Goal: Task Accomplishment & Management: Manage account settings

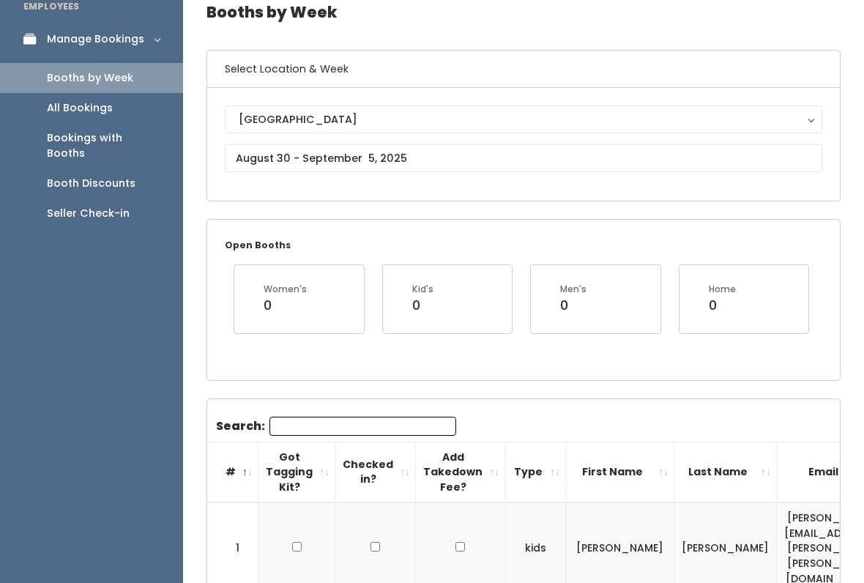
scroll to position [69, 0]
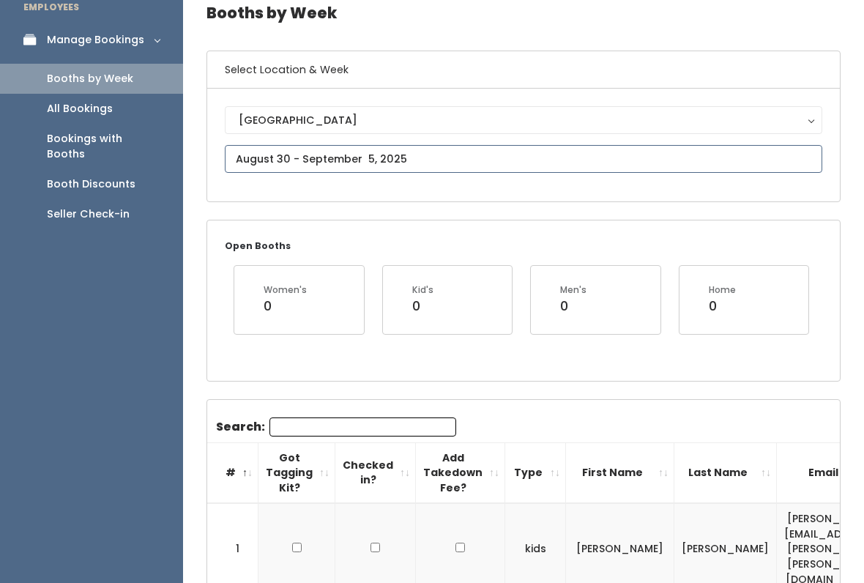
click at [504, 171] on input "text" at bounding box center [523, 159] width 597 height 28
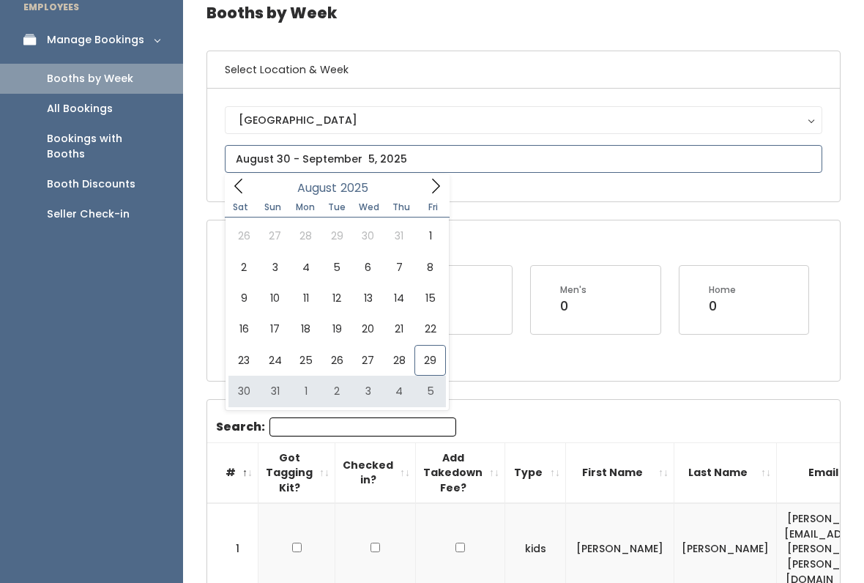
type input "August 30 to September 5"
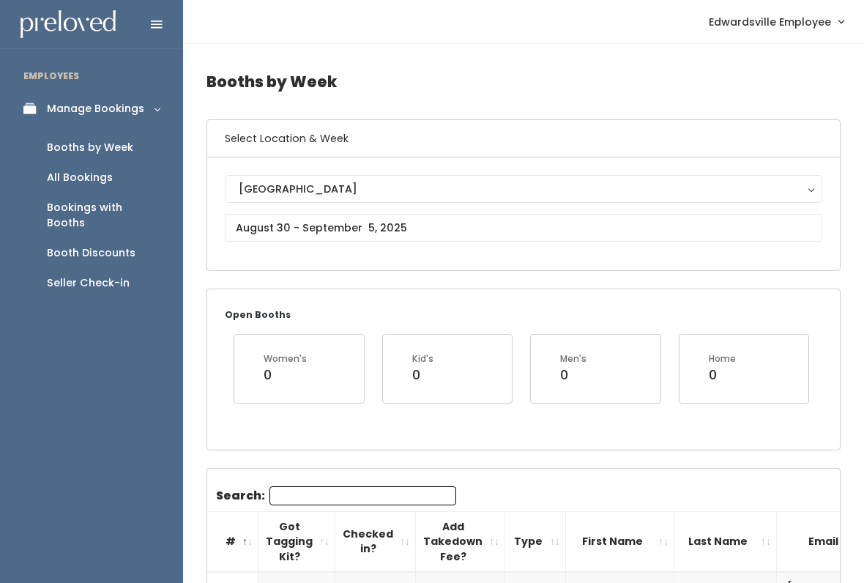
click at [363, 493] on input "Search:" at bounding box center [362, 495] width 187 height 19
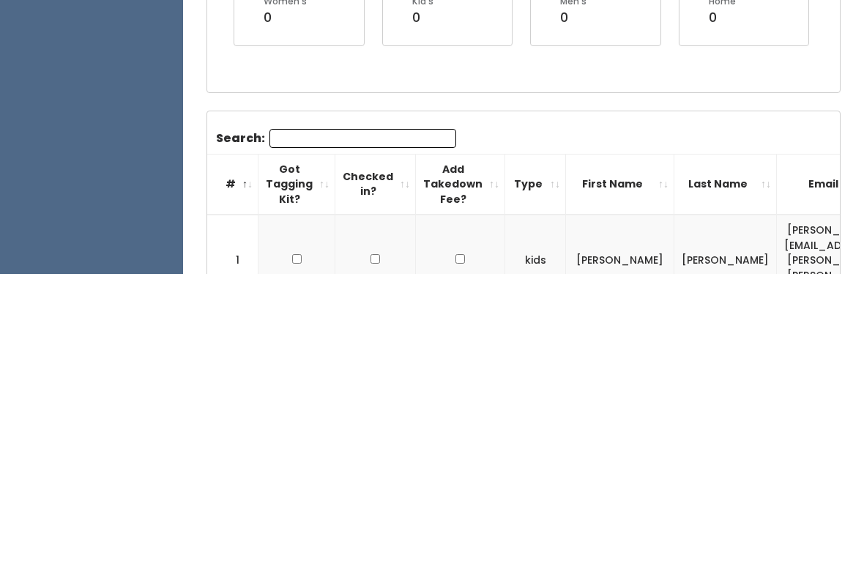
type input "C"
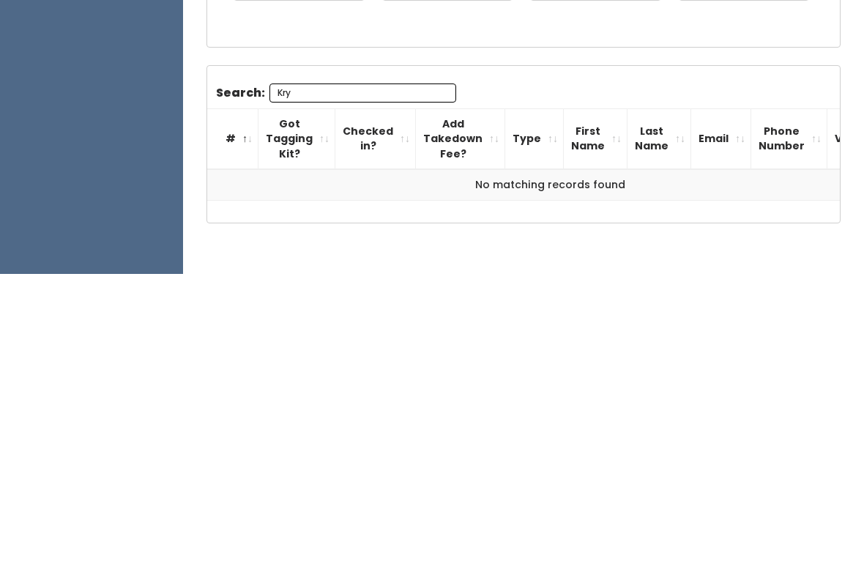
scroll to position [128, 0]
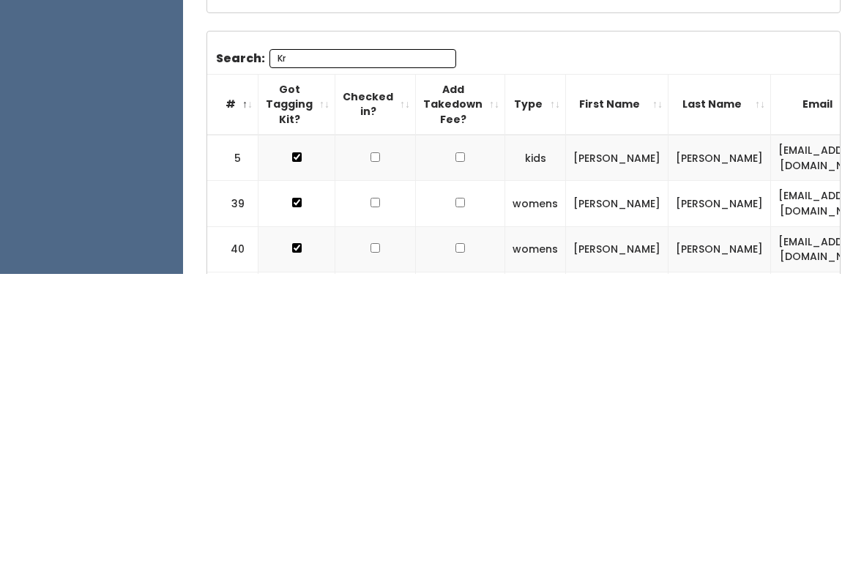
type input "K"
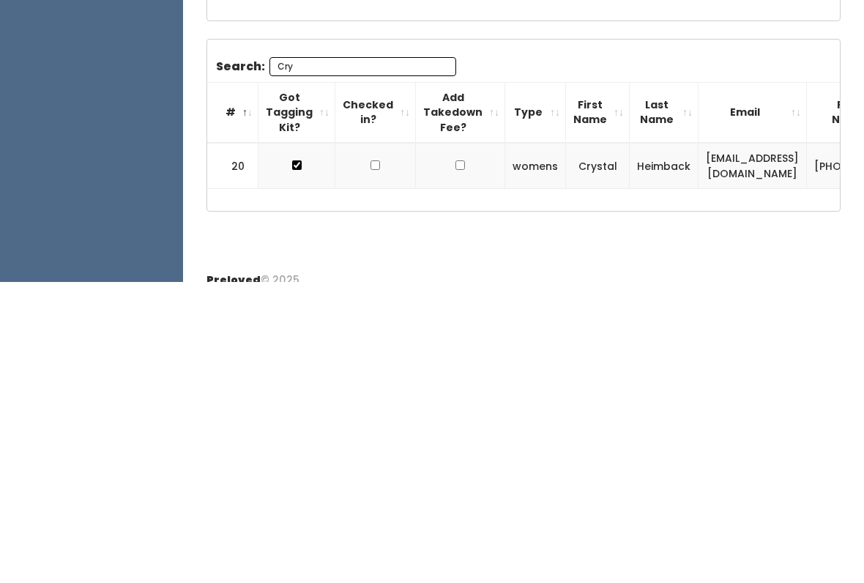
scroll to position [135, 0]
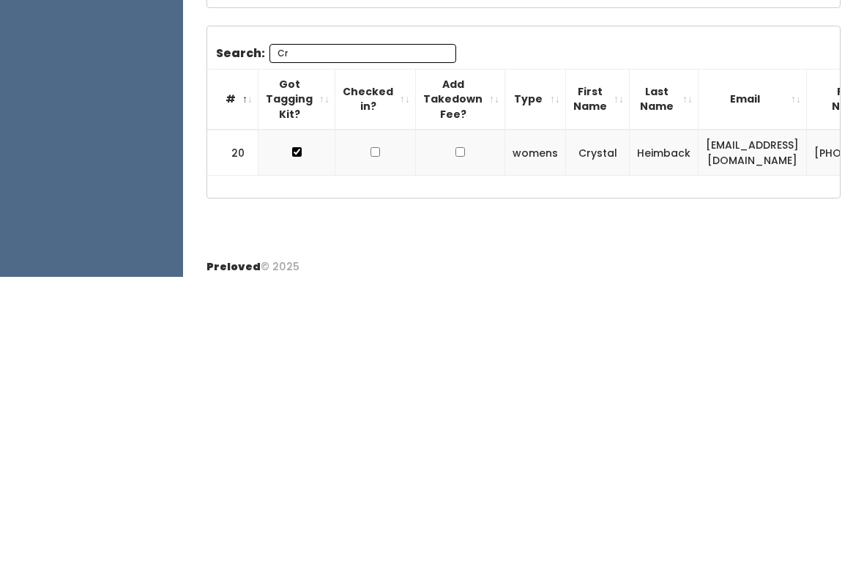
type input "C"
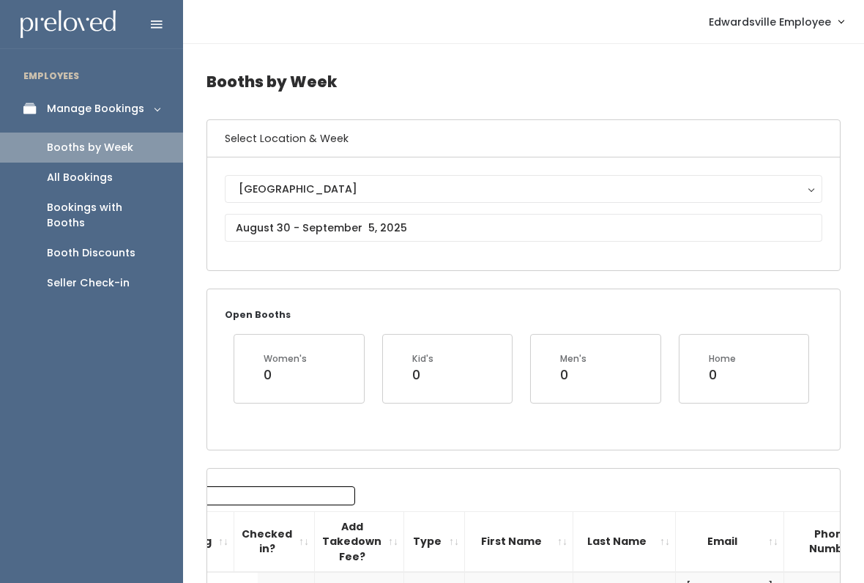
click at [601, 203] on button "[GEOGRAPHIC_DATA]" at bounding box center [523, 189] width 597 height 28
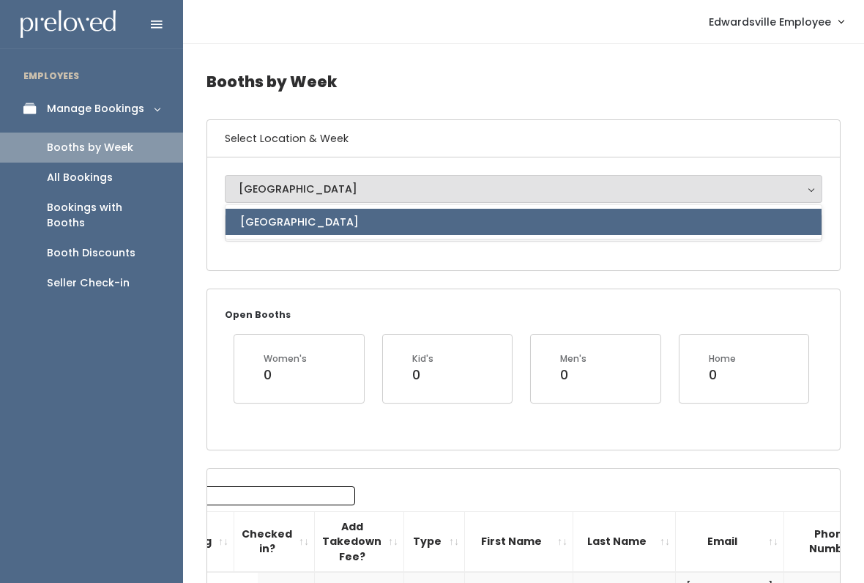
click at [403, 302] on div "Open Booths Women's 0 Kid's 0 Men's 0 Home 0" at bounding box center [523, 369] width 633 height 160
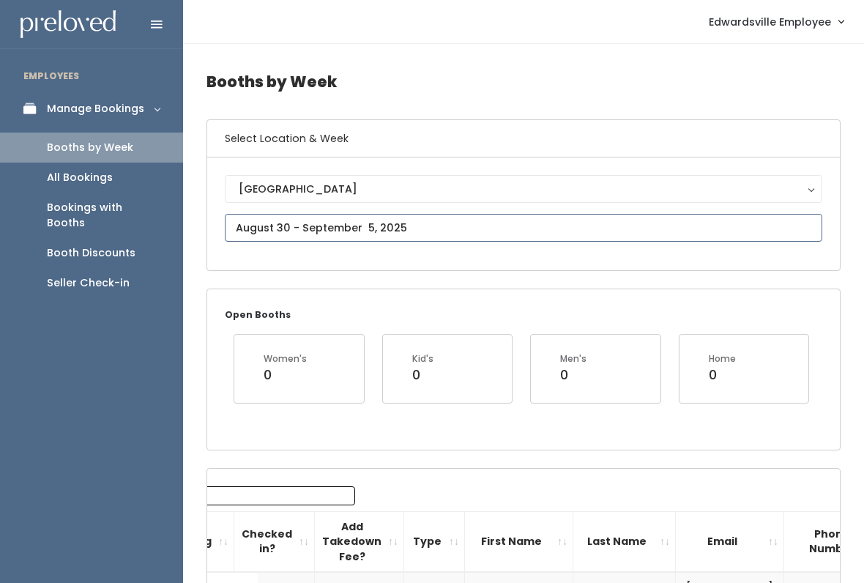
click at [450, 230] on input "text" at bounding box center [523, 228] width 597 height 28
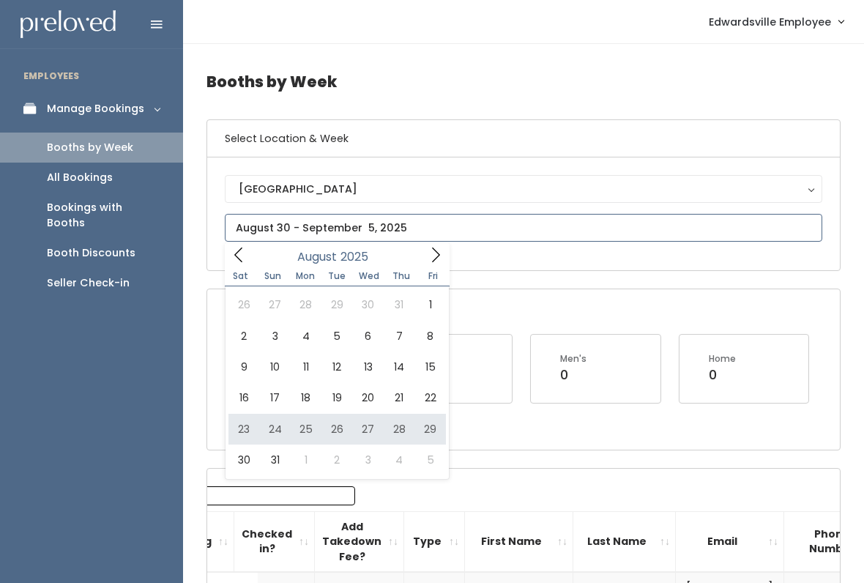
type input "August 23 to August 29"
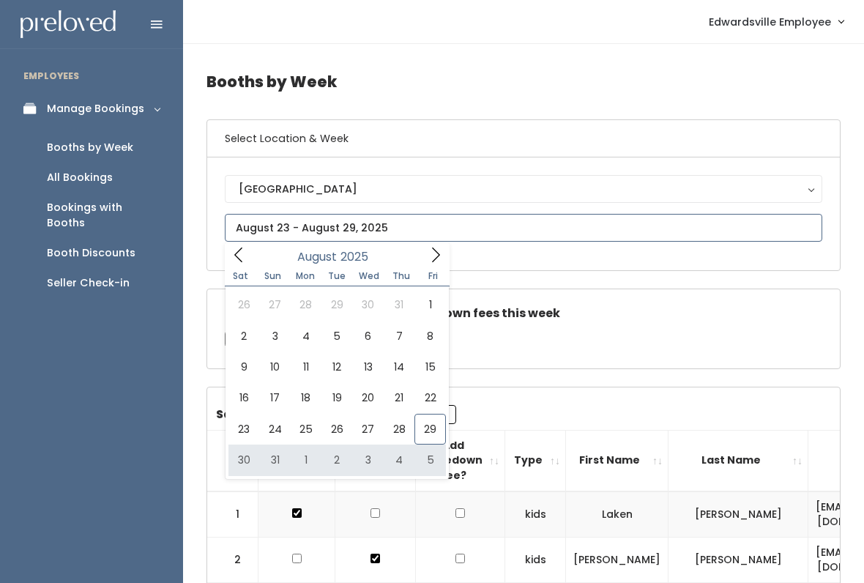
type input "August 30 to September 5"
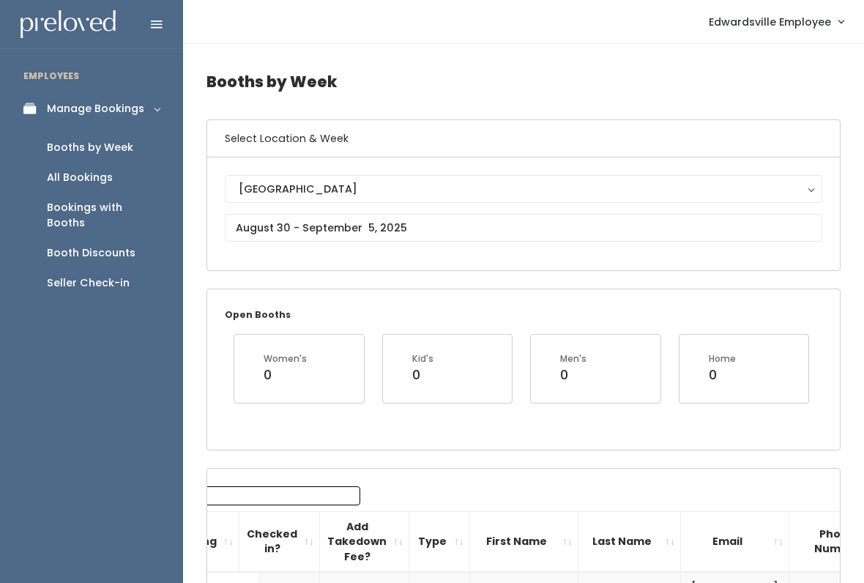
click at [294, 201] on button "[GEOGRAPHIC_DATA]" at bounding box center [523, 189] width 597 height 28
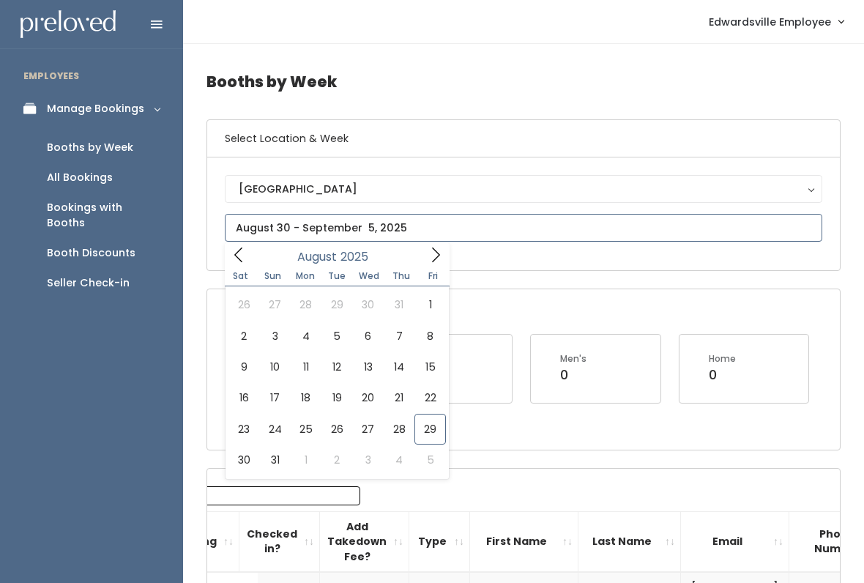
click at [293, 215] on input "text" at bounding box center [523, 228] width 597 height 28
type input "August 16 to August 22"
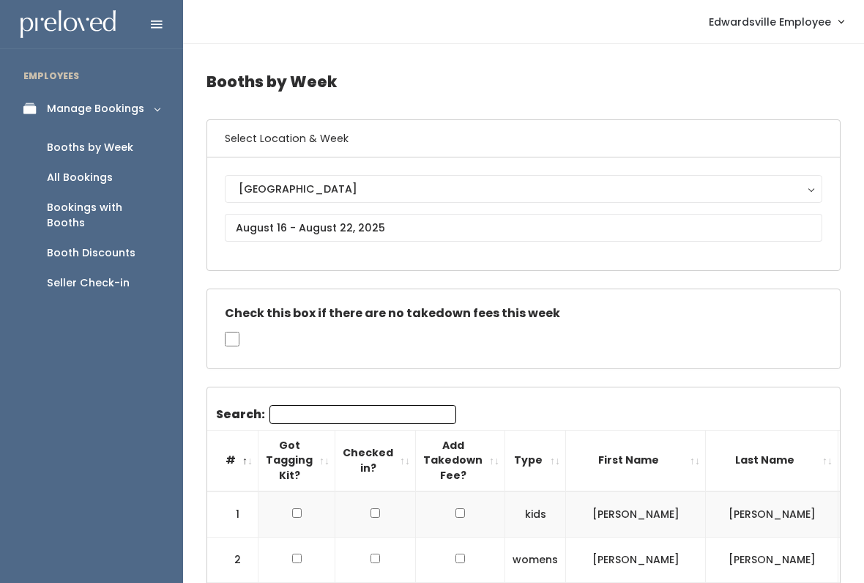
click at [361, 405] on input "Search:" at bounding box center [362, 414] width 187 height 19
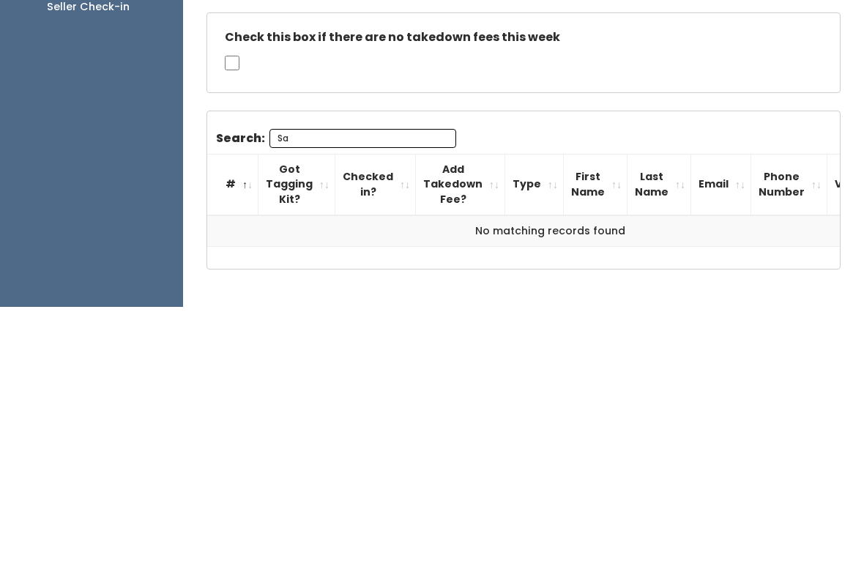
type input "S"
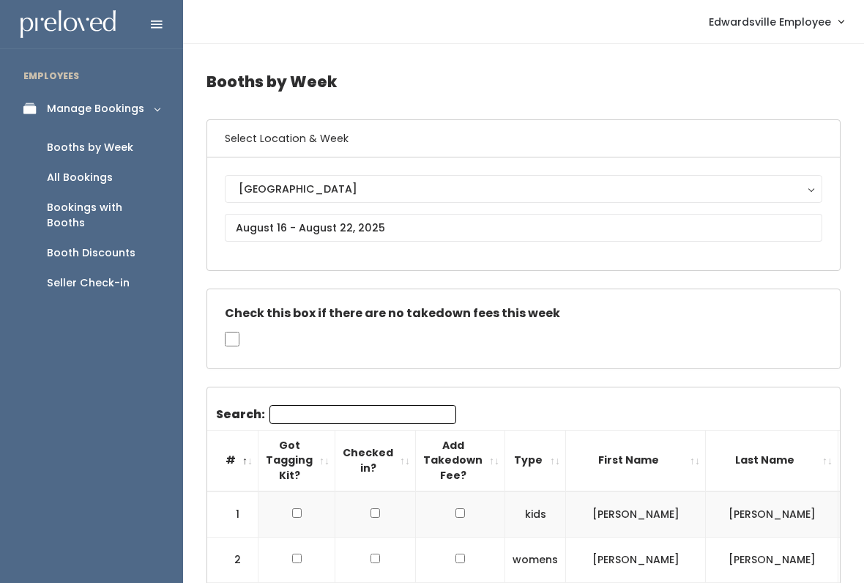
click at [100, 174] on div "All Bookings" at bounding box center [80, 177] width 66 height 15
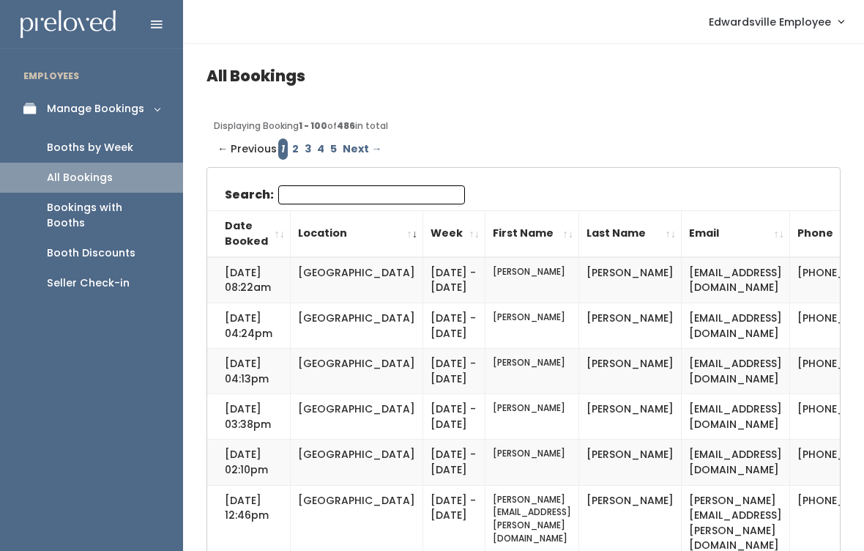
click at [387, 185] on input "Search:" at bounding box center [371, 194] width 187 height 19
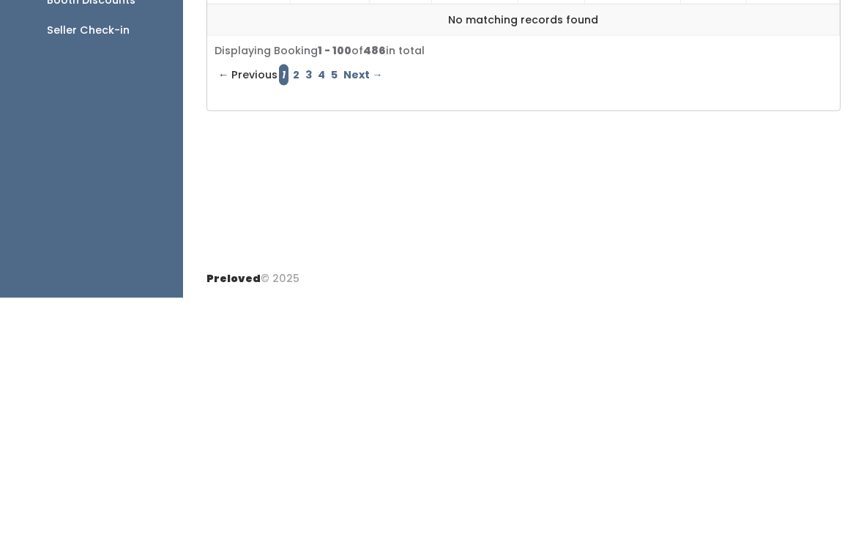
scroll to position [32, 0]
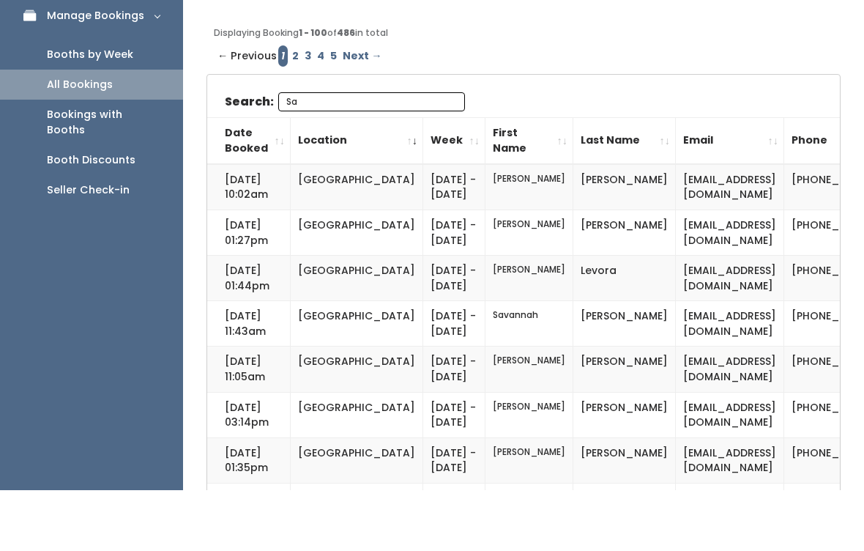
type input "S"
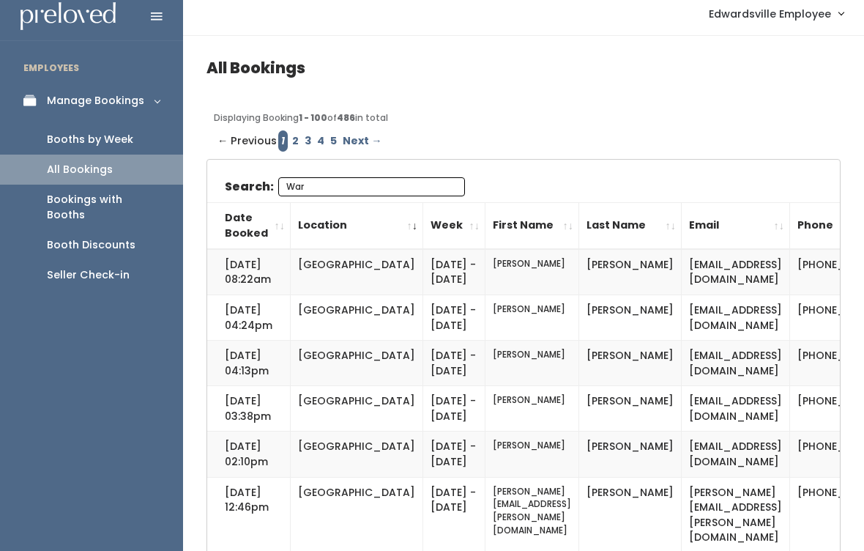
scroll to position [0, 0]
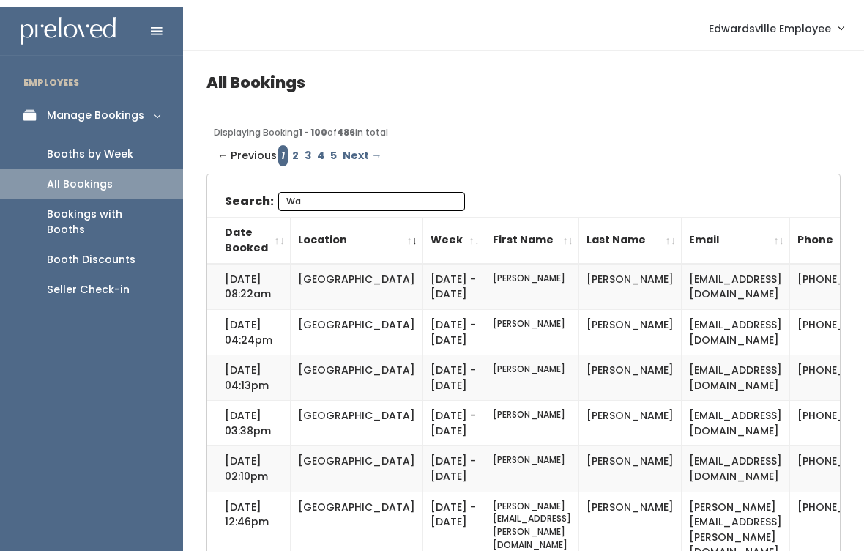
type input "W"
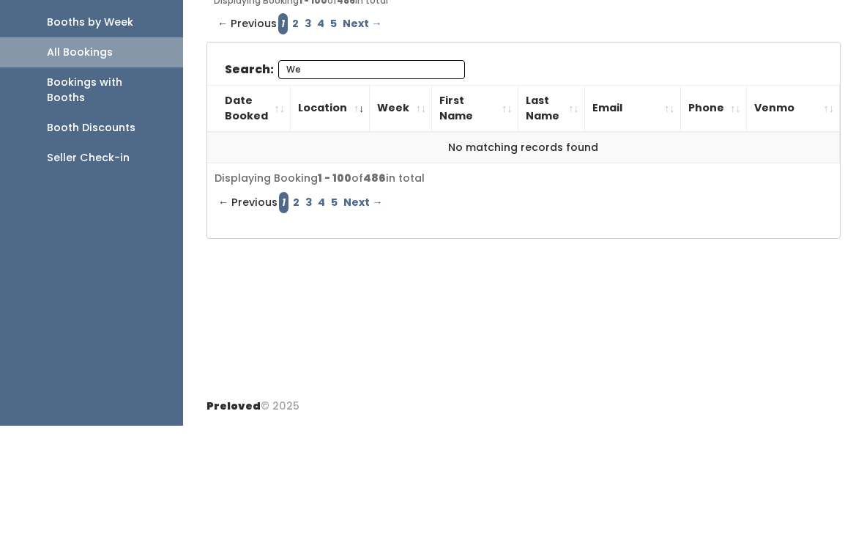
type input "W"
